Goal: Information Seeking & Learning: Learn about a topic

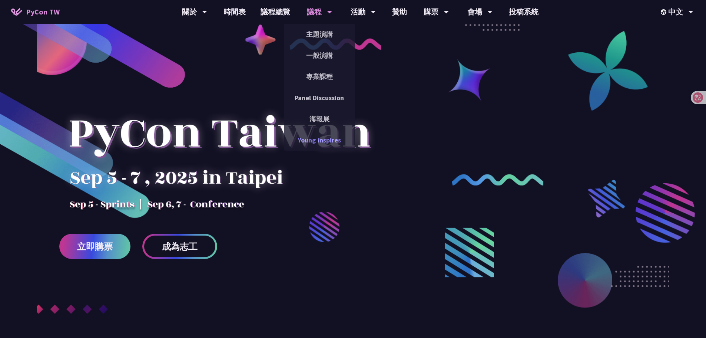
click at [325, 141] on link "Young Inspires" at bounding box center [319, 139] width 71 height 17
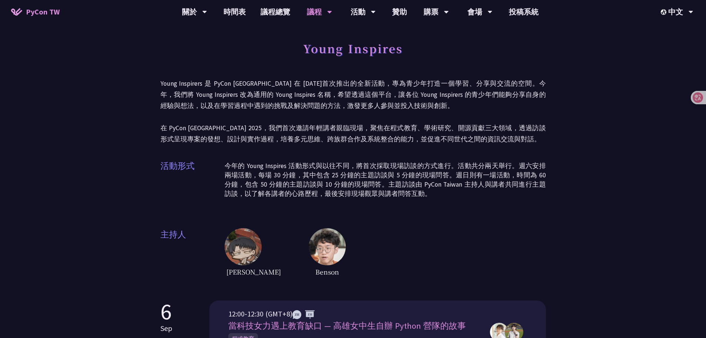
click at [371, 111] on p "Young Inspirers 是 PyCon [GEOGRAPHIC_DATA] 在 [DATE]首次推出的全新活動，專為青少年打造一個學習、分享與交流的空…" at bounding box center [354, 111] width 386 height 67
click at [282, 89] on p "Young Inspirers 是 PyCon [GEOGRAPHIC_DATA] 在 [DATE]首次推出的全新活動，專為青少年打造一個學習、分享與交流的空…" at bounding box center [354, 111] width 386 height 67
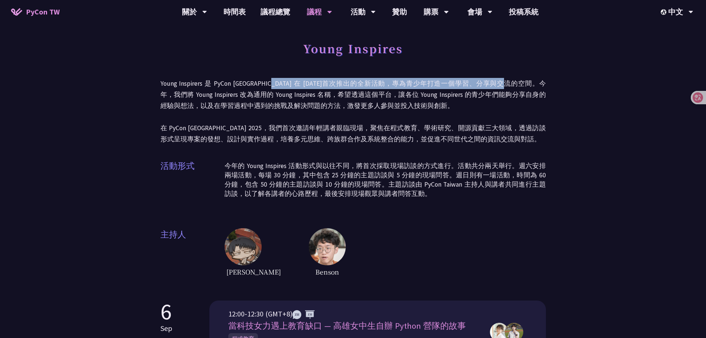
drag, startPoint x: 267, startPoint y: 88, endPoint x: 537, endPoint y: 91, distance: 269.5
click at [534, 89] on p "Young Inspirers 是 PyCon [GEOGRAPHIC_DATA] 在 [DATE]首次推出的全新活動，專為青少年打造一個學習、分享與交流的空…" at bounding box center [354, 111] width 386 height 67
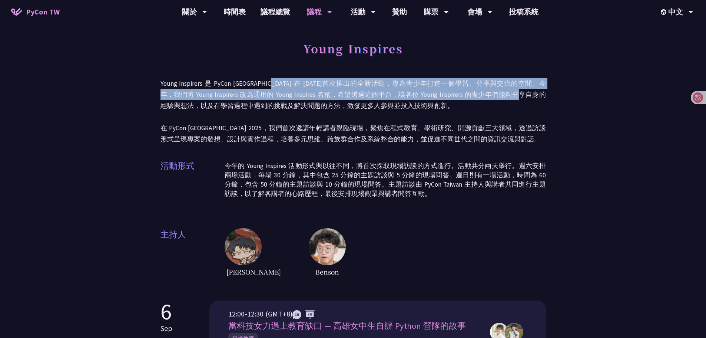
click at [500, 91] on p "Young Inspirers 是 PyCon [GEOGRAPHIC_DATA] 在 [DATE]首次推出的全新活動，專為青少年打造一個學習、分享與交流的空…" at bounding box center [354, 111] width 386 height 67
click at [198, 98] on p "Young Inspirers 是 PyCon [GEOGRAPHIC_DATA] 在 [DATE]首次推出的全新活動，專為青少年打造一個學習、分享與交流的空…" at bounding box center [354, 111] width 386 height 67
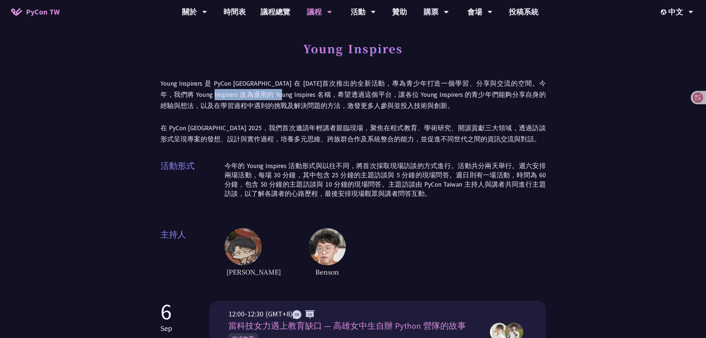
drag, startPoint x: 189, startPoint y: 96, endPoint x: 262, endPoint y: 100, distance: 73.1
click at [259, 100] on p "Young Inspirers 是 PyCon [GEOGRAPHIC_DATA] 在 [DATE]首次推出的全新活動，專為青少年打造一個學習、分享與交流的空…" at bounding box center [354, 111] width 386 height 67
click at [337, 99] on p "Young Inspirers 是 PyCon [GEOGRAPHIC_DATA] 在 [DATE]首次推出的全新活動，專為青少年打造一個學習、分享與交流的空…" at bounding box center [354, 111] width 386 height 67
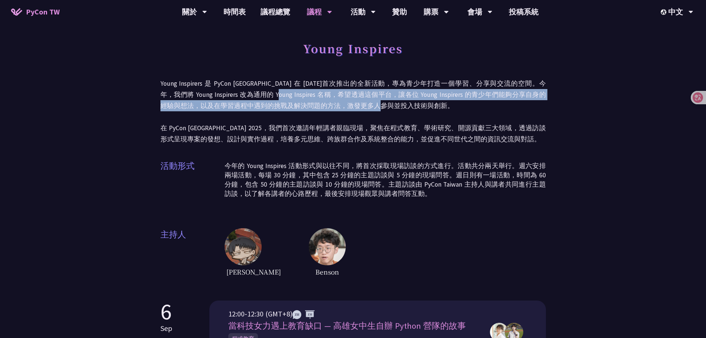
drag, startPoint x: 258, startPoint y: 95, endPoint x: 473, endPoint y: 100, distance: 215.1
click at [467, 100] on p "Young Inspirers 是 PyCon [GEOGRAPHIC_DATA] 在 [DATE]首次推出的全新活動，專為青少年打造一個學習、分享與交流的空…" at bounding box center [354, 111] width 386 height 67
click at [406, 95] on p "Young Inspirers 是 PyCon [GEOGRAPHIC_DATA] 在 [DATE]首次推出的全新活動，專為青少年打造一個學習、分享與交流的空…" at bounding box center [354, 111] width 386 height 67
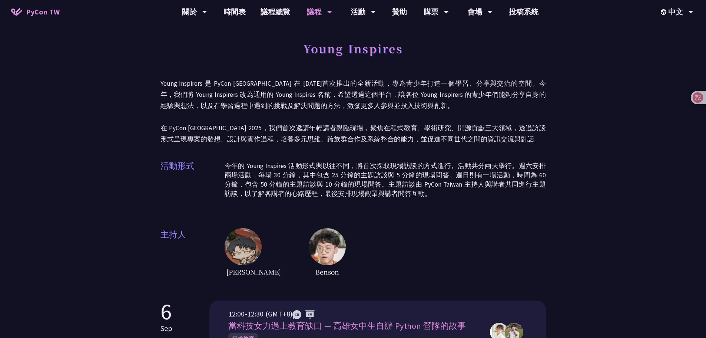
click at [424, 97] on p "Young Inspirers 是 PyCon [GEOGRAPHIC_DATA] 在 [DATE]首次推出的全新活動，專為青少年打造一個學習、分享與交流的空…" at bounding box center [354, 111] width 386 height 67
drag, startPoint x: 532, startPoint y: 95, endPoint x: 479, endPoint y: 109, distance: 55.0
click at [525, 97] on p "Young Inspirers 是 PyCon [GEOGRAPHIC_DATA] 在 [DATE]首次推出的全新活動，專為青少年打造一個學習、分享與交流的空…" at bounding box center [354, 111] width 386 height 67
click at [287, 117] on p "Young Inspirers 是 PyCon [GEOGRAPHIC_DATA] 在 [DATE]首次推出的全新活動，專為青少年打造一個學習、分享與交流的空…" at bounding box center [354, 111] width 386 height 67
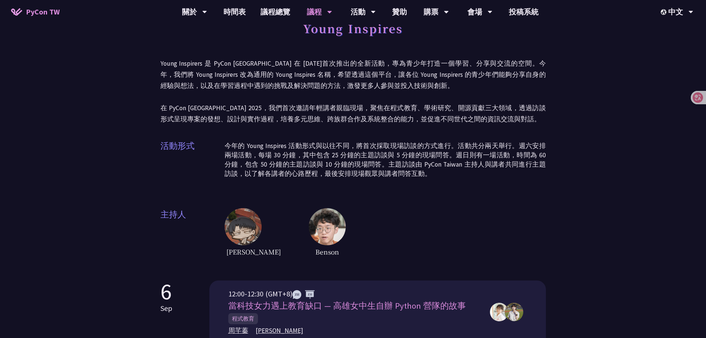
scroll to position [37, 0]
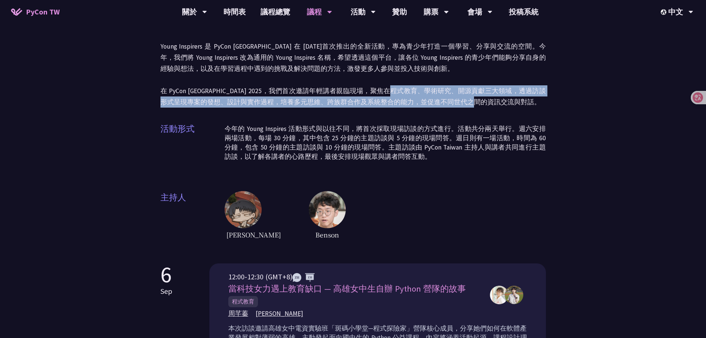
drag, startPoint x: 411, startPoint y: 92, endPoint x: 472, endPoint y: 110, distance: 63.2
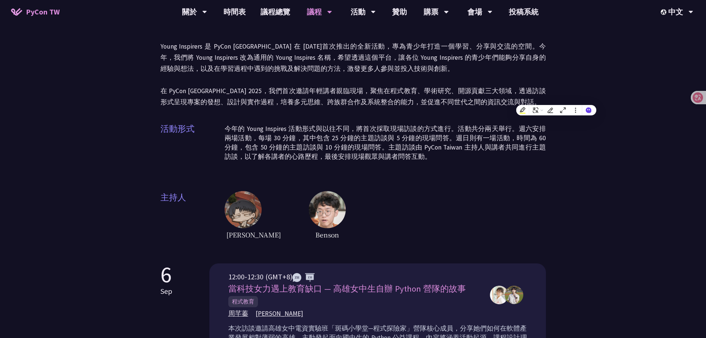
drag, startPoint x: 361, startPoint y: 116, endPoint x: 339, endPoint y: 124, distance: 23.0
click at [360, 117] on div "Young Inspires Young Inspirers 是 PyCon [GEOGRAPHIC_DATA] 在 [DATE]首次推出的全新活動，專為青少…" at bounding box center [354, 120] width 386 height 241
click at [233, 128] on p "今年的 Young Inspires 活動形式與以往不同，將首次採取現場訪談的方式進行。活動共分兩天舉行。週六安排兩場活動，每場 30 分鐘，其中包含 25 …" at bounding box center [385, 142] width 321 height 37
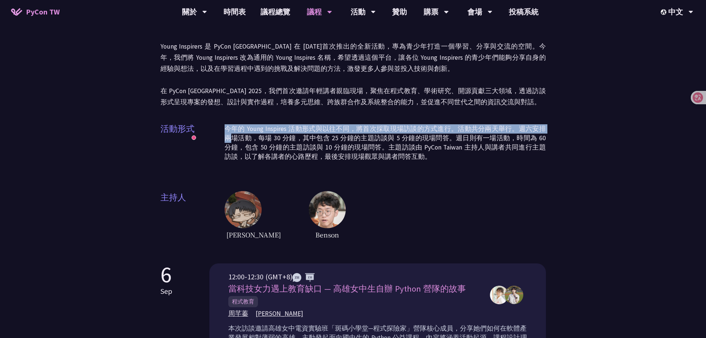
drag, startPoint x: 216, startPoint y: 127, endPoint x: 563, endPoint y: 133, distance: 347.0
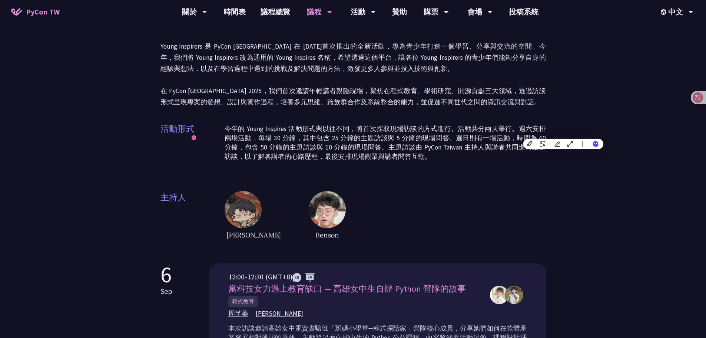
drag, startPoint x: 371, startPoint y: 143, endPoint x: 366, endPoint y: 149, distance: 7.6
click at [370, 146] on p "今年的 Young Inspires 活動形式與以往不同，將首次採取現場訪談的方式進行。活動共分兩天舉行。週六安排兩場活動，每場 30 分鐘，其中包含 25 …" at bounding box center [385, 142] width 321 height 37
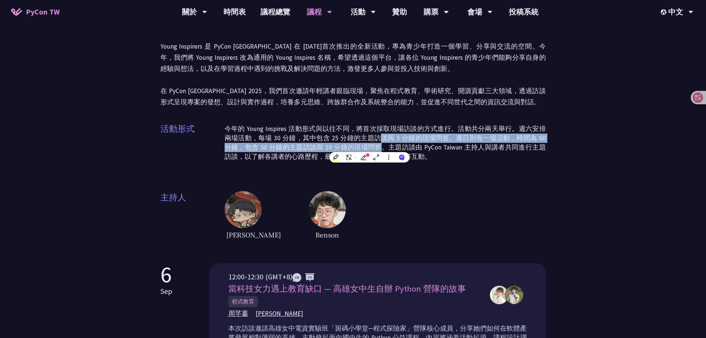
click at [479, 137] on p "今年的 Young Inspires 活動形式與以往不同，將首次採取現場訪談的方式進行。活動共分兩天舉行。週六安排兩場活動，每場 30 分鐘，其中包含 25 …" at bounding box center [385, 142] width 321 height 37
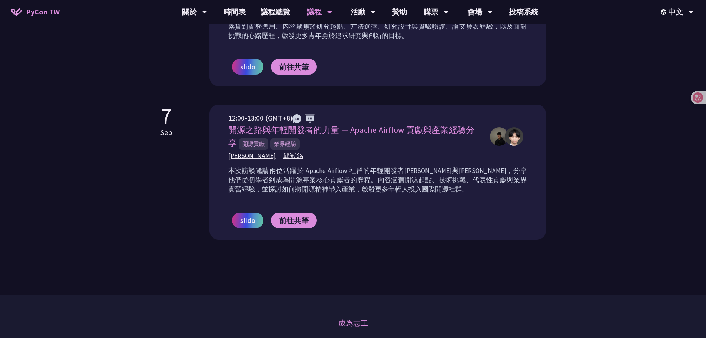
scroll to position [445, 0]
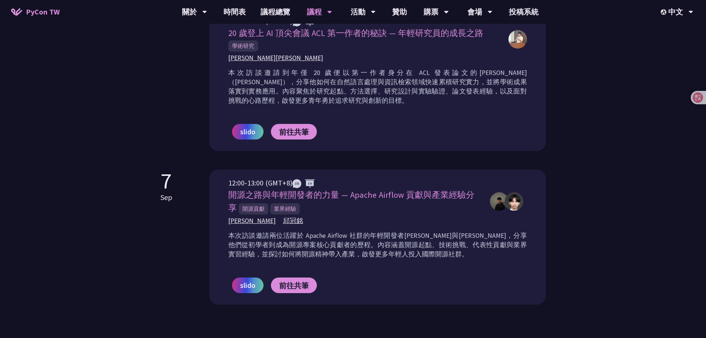
click at [171, 169] on p "7" at bounding box center [167, 180] width 12 height 22
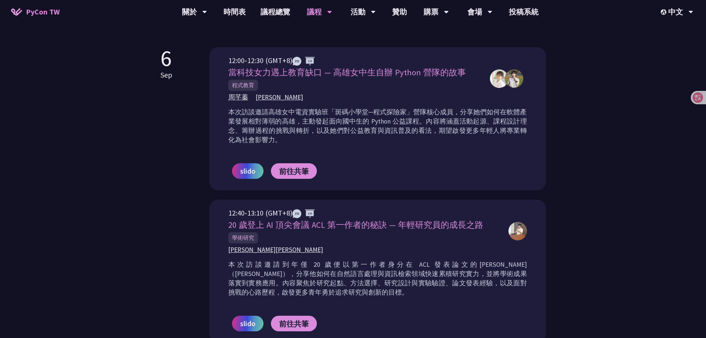
scroll to position [371, 0]
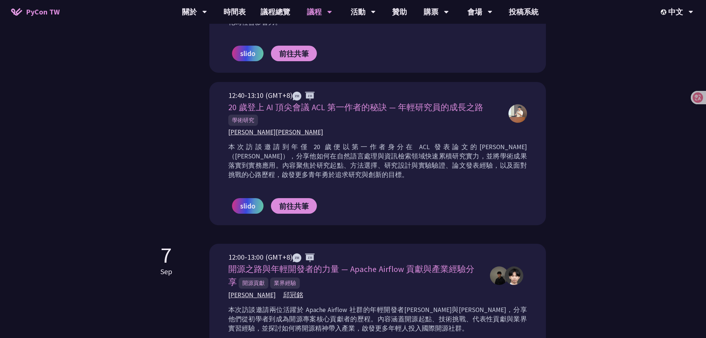
click at [170, 209] on div "[DATE]" at bounding box center [167, 77] width 12 height 295
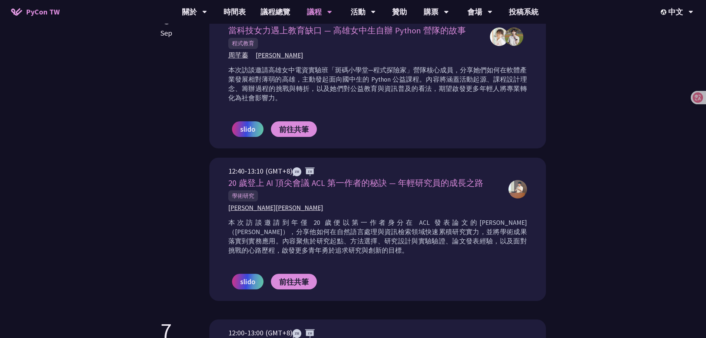
scroll to position [185, 0]
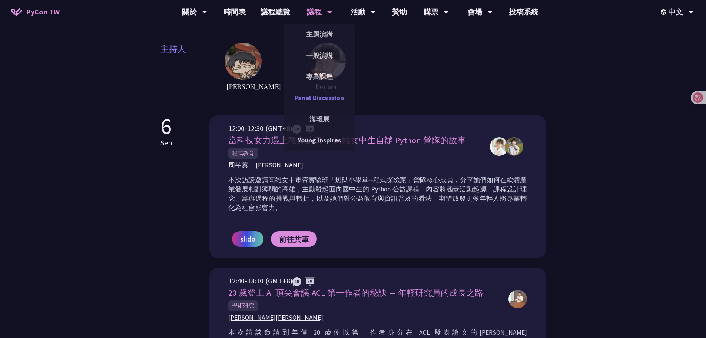
click at [320, 95] on link "Panel Discussion" at bounding box center [319, 97] width 71 height 17
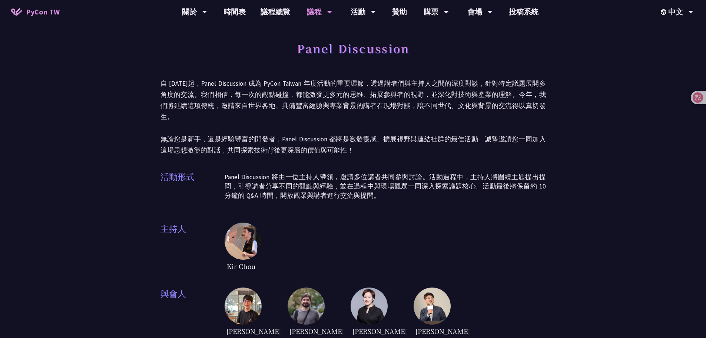
click at [270, 172] on p "Panel Discussion 將由一位主持人帶領，邀請多位講者共同參與討論。活動過程中，主持人將圍繞主題提出提問，引導講者分享不同的觀點與經驗，並在過程中…" at bounding box center [385, 186] width 321 height 28
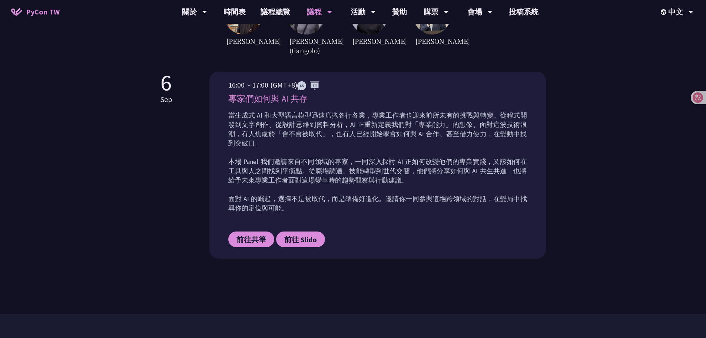
scroll to position [297, 0]
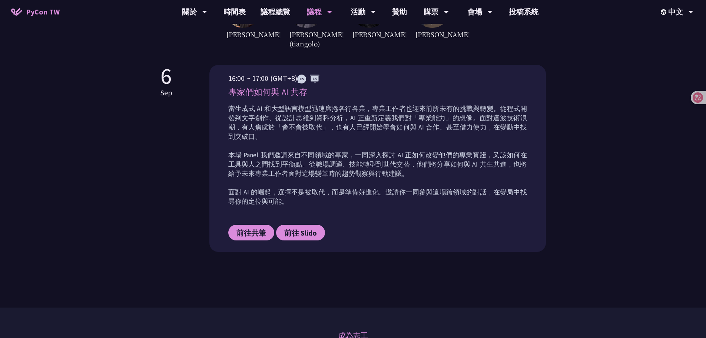
click at [346, 194] on p "當生成式 AI 和大型語言模型迅速席捲各行各業，專業工作者也迎來前所未有的挑戰與轉變。從程式開發到文字創作、從設計思維到資料分析，AI 正重新定義我們對「專業…" at bounding box center [377, 155] width 299 height 102
click at [326, 182] on p "當生成式 AI 和大型語言模型迅速席捲各行各業，專業工作者也迎來前所未有的挑戰與轉變。從程式開發到文字創作、從設計思維到資料分析，AI 正重新定義我們對「專業…" at bounding box center [377, 155] width 299 height 102
click at [250, 228] on span "前往共筆" at bounding box center [251, 232] width 30 height 9
click at [312, 228] on span "前往 Slido" at bounding box center [300, 232] width 33 height 9
click at [187, 158] on div "[DATE] 16:00 ~ 17:00 (GMT+8) 專家們如何與 AI 共存 當生成式 AI 和大型語言模型迅速席捲各行各業，專業工作者也迎來前所未有的…" at bounding box center [354, 158] width 386 height 187
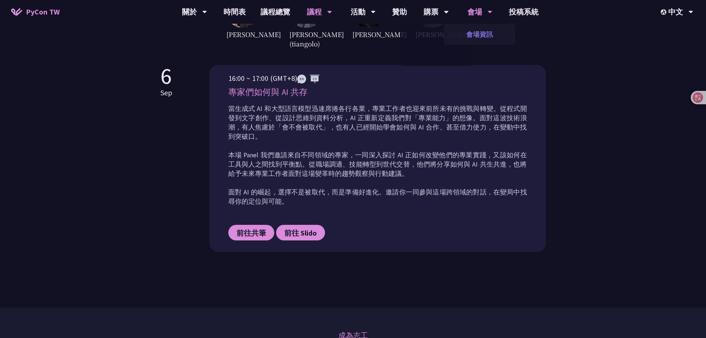
click at [485, 33] on link "會場資訊" at bounding box center [479, 34] width 71 height 17
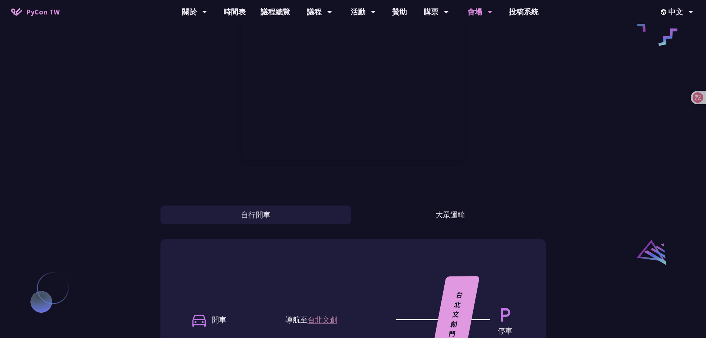
click at [193, 173] on div at bounding box center [354, 76] width 386 height 196
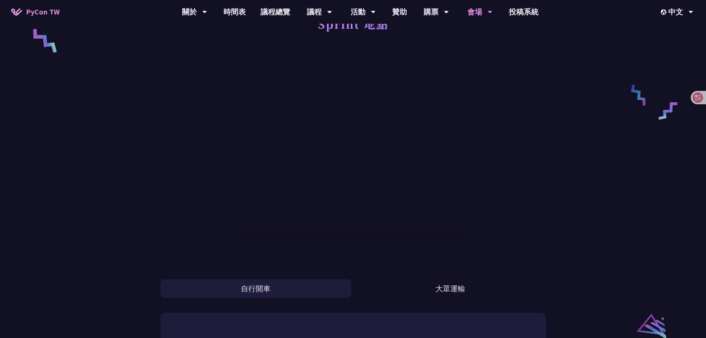
scroll to position [334, 0]
click at [153, 174] on div "台北文創 Sprint 地點 自行開車 大眾運輸 開車 導航至 [GEOGRAPHIC_DATA]創 停車 停車資訊 汽車 假日車流多，請多利用大眾交通工具！…" at bounding box center [353, 200] width 706 height 1068
click at [146, 172] on div "台北文創 Sprint 地點 自行開車 大眾運輸 開車 導航至 [GEOGRAPHIC_DATA]創 停車 停車資訊 汽車 假日車流多，請多利用大眾交通工具！…" at bounding box center [353, 200] width 706 height 1068
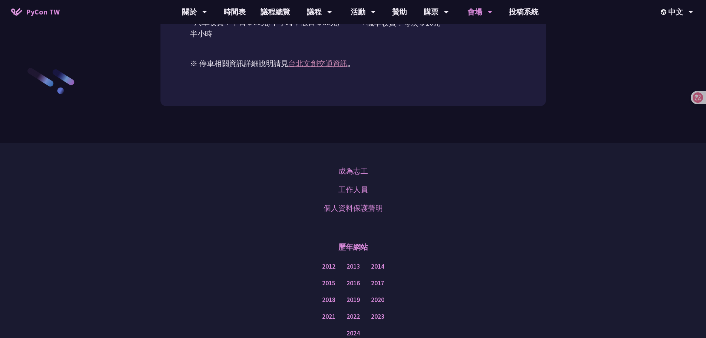
scroll to position [667, 0]
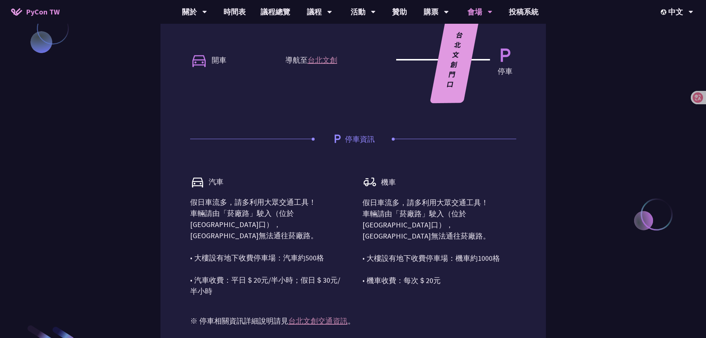
drag, startPoint x: 320, startPoint y: 157, endPoint x: 320, endPoint y: 200, distance: 43.0
click at [325, 163] on div "開車 導航至 [GEOGRAPHIC_DATA]創 停車 停車資訊 汽車 假日車流多，請多利用大眾交通工具！ 車輛請由「菸廠路」駛入（位於[GEOGRAPHI…" at bounding box center [354, 171] width 386 height 384
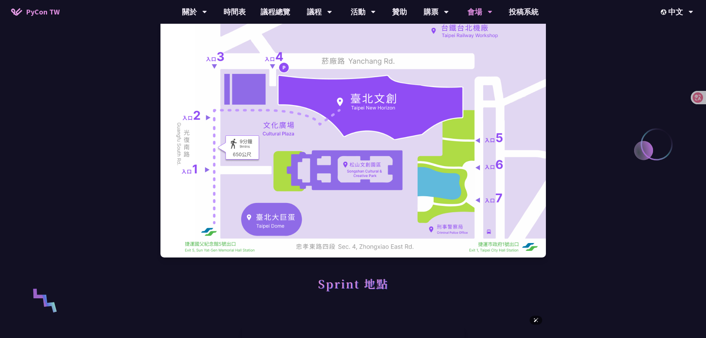
scroll to position [0, 0]
